Goal: Feedback & Contribution: Contribute content

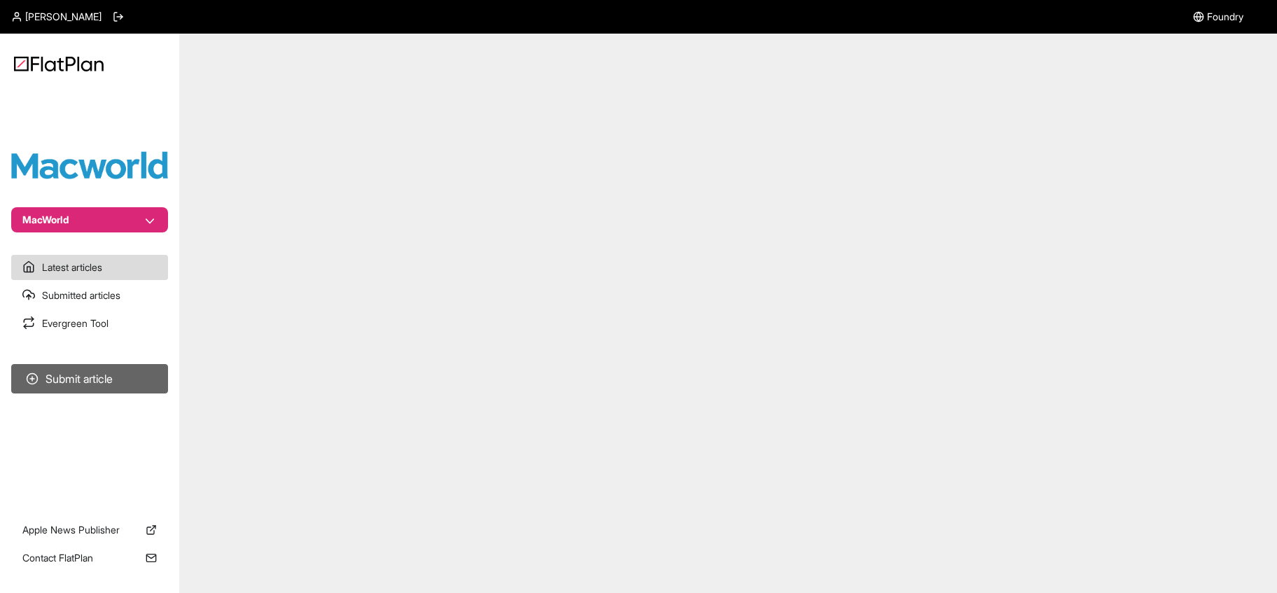
click at [95, 380] on button "Submit article" at bounding box center [89, 378] width 157 height 29
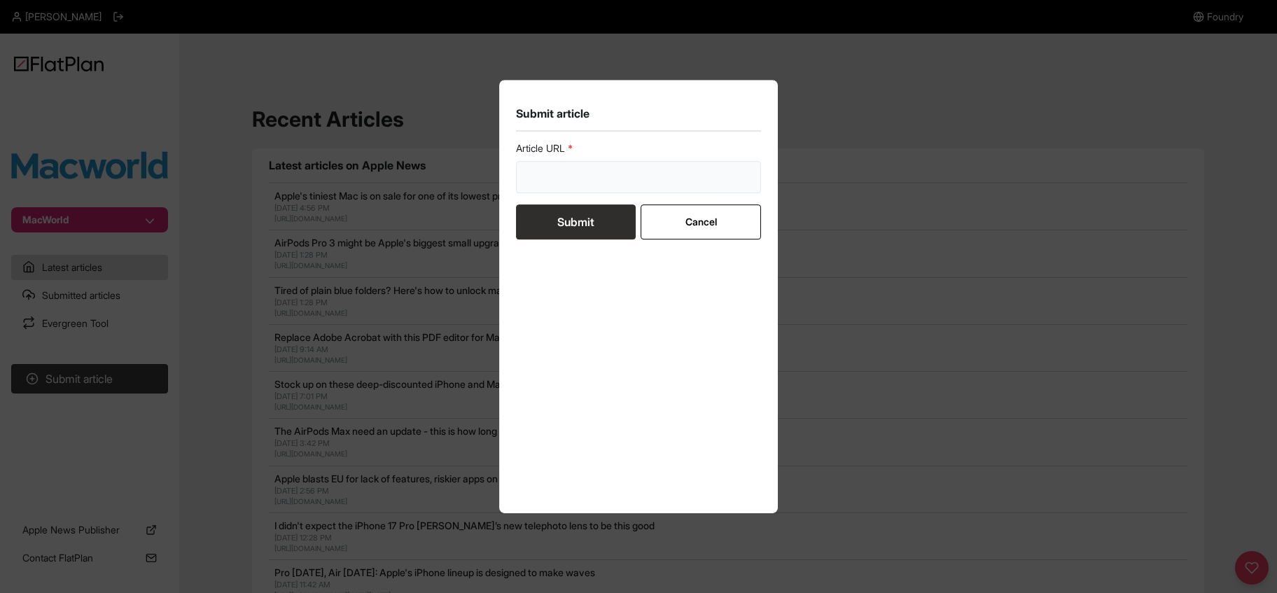
click at [588, 180] on input "url" at bounding box center [638, 177] width 245 height 32
paste input "[URL][DOMAIN_NAME]"
type input "[URL][DOMAIN_NAME]"
click at [579, 228] on button "Submit" at bounding box center [576, 221] width 120 height 35
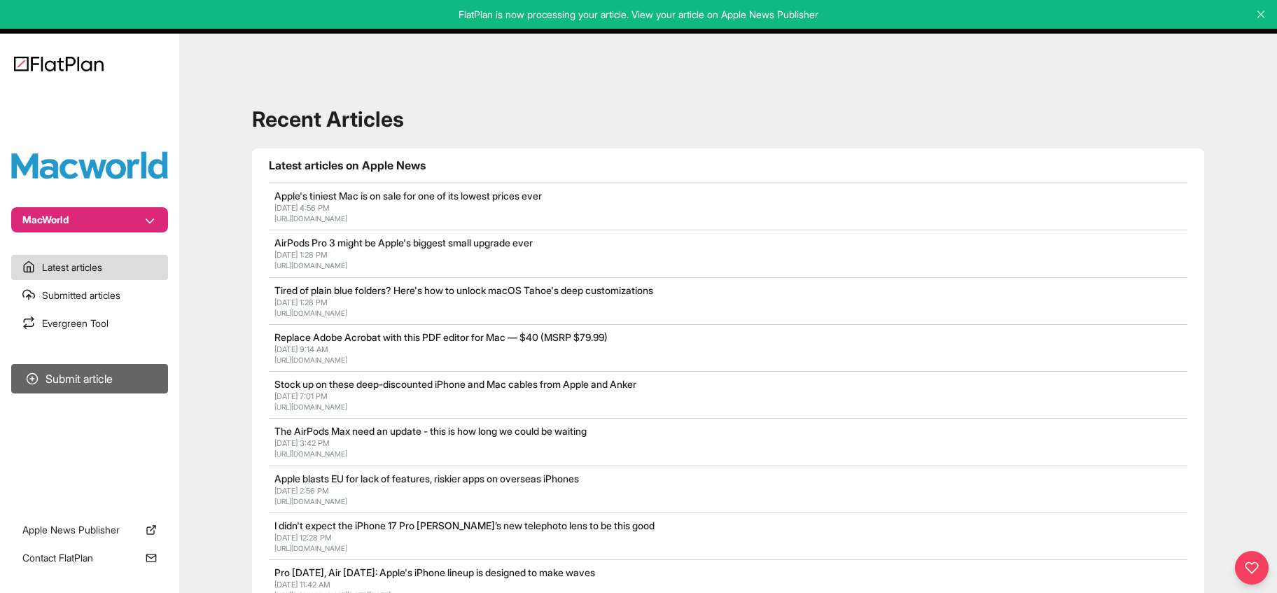
click at [116, 374] on button "Submit article" at bounding box center [89, 378] width 157 height 29
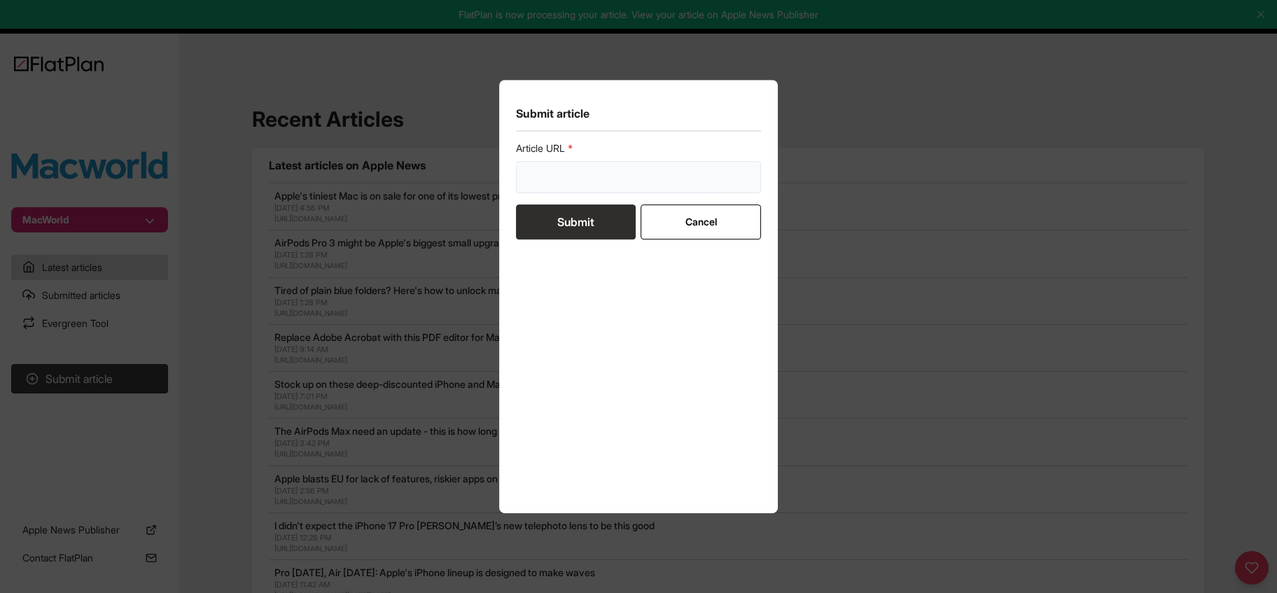
click at [583, 174] on input "url" at bounding box center [638, 177] width 245 height 32
paste input "[URL][DOMAIN_NAME]"
type input "[URL][DOMAIN_NAME]"
click at [588, 229] on button "Submit" at bounding box center [576, 221] width 120 height 35
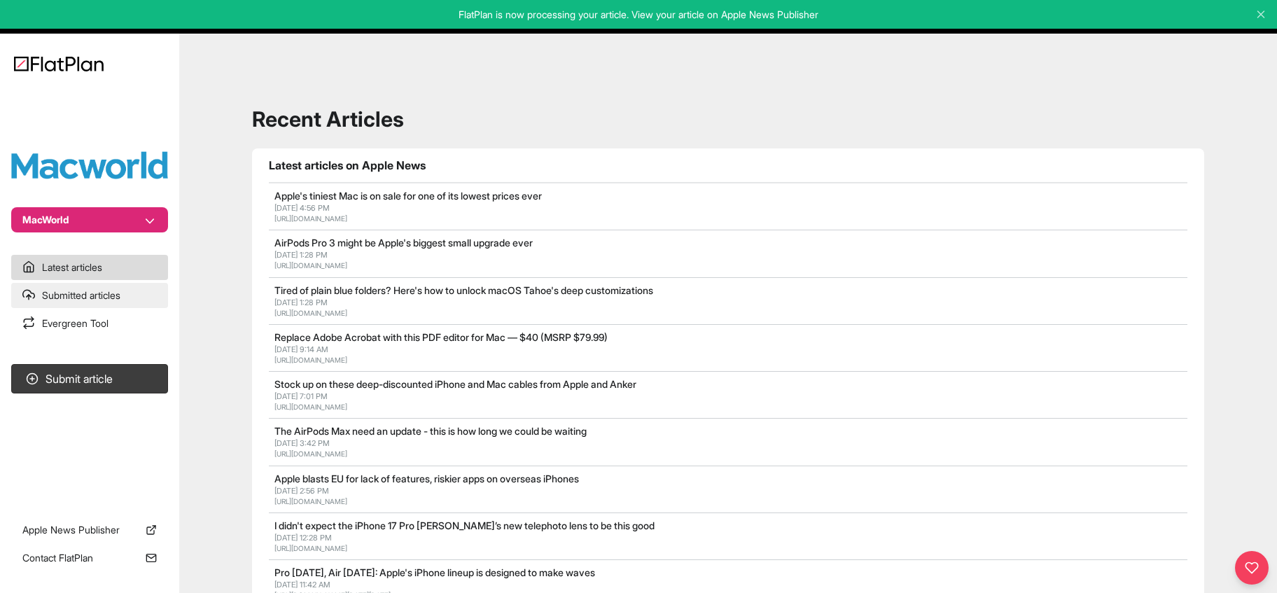
click at [88, 295] on link "Submitted articles" at bounding box center [89, 295] width 157 height 25
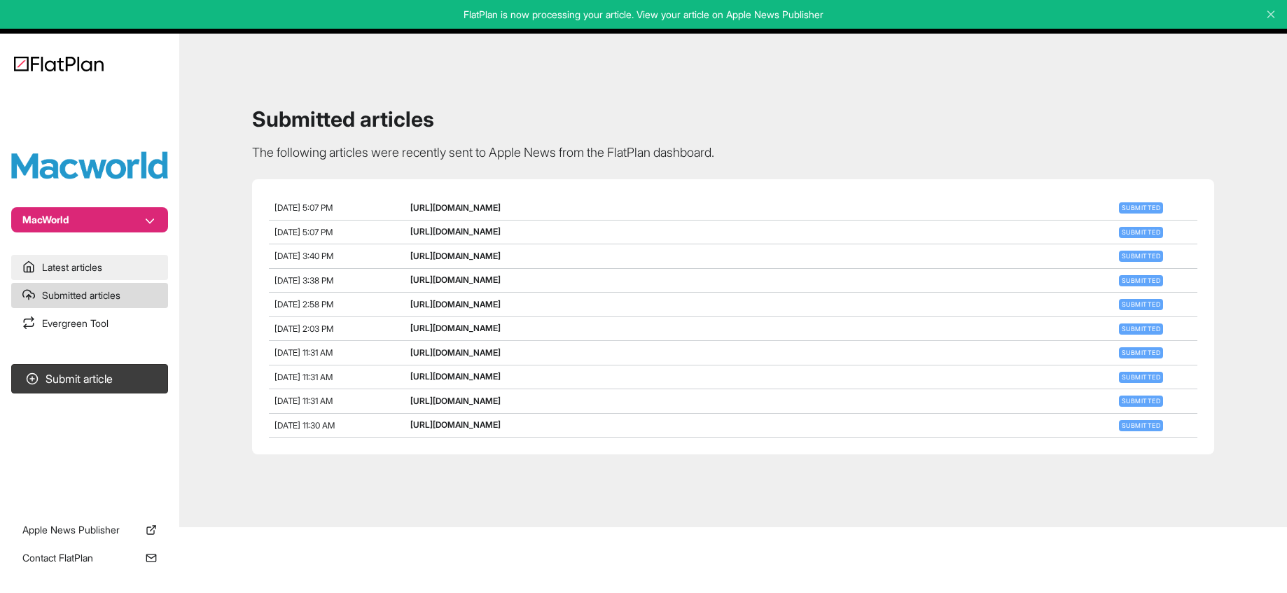
click at [90, 274] on link "Latest articles" at bounding box center [89, 267] width 157 height 25
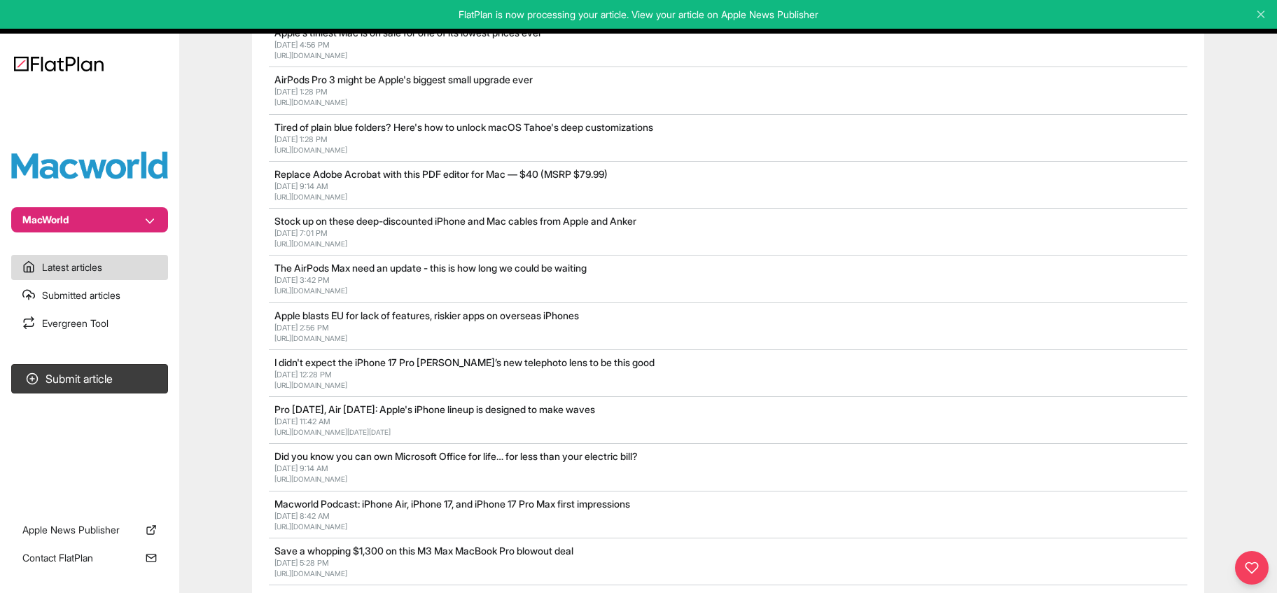
scroll to position [226, 0]
